Goal: Entertainment & Leisure: Consume media (video, audio)

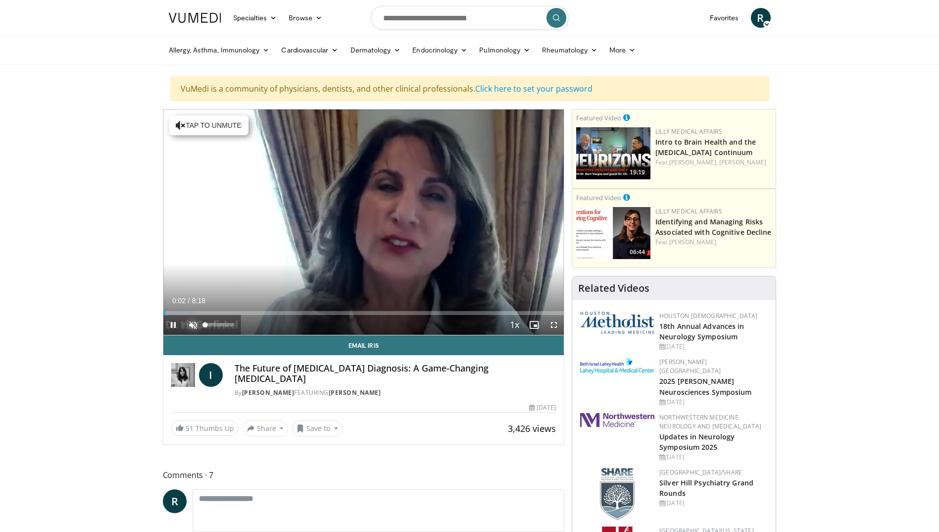
click at [191, 325] on span "Video Player" at bounding box center [193, 325] width 20 height 20
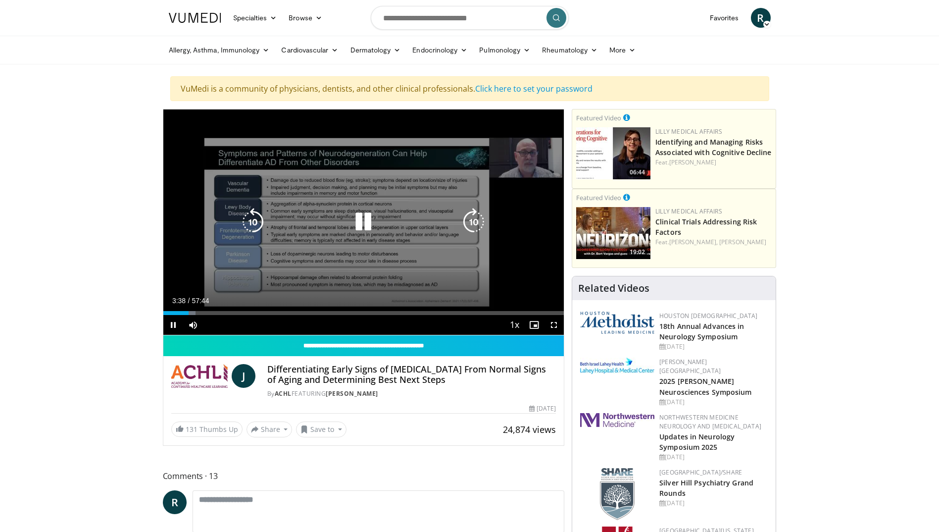
click at [366, 213] on icon "Video Player" at bounding box center [363, 222] width 28 height 28
